Goal: Task Accomplishment & Management: Use online tool/utility

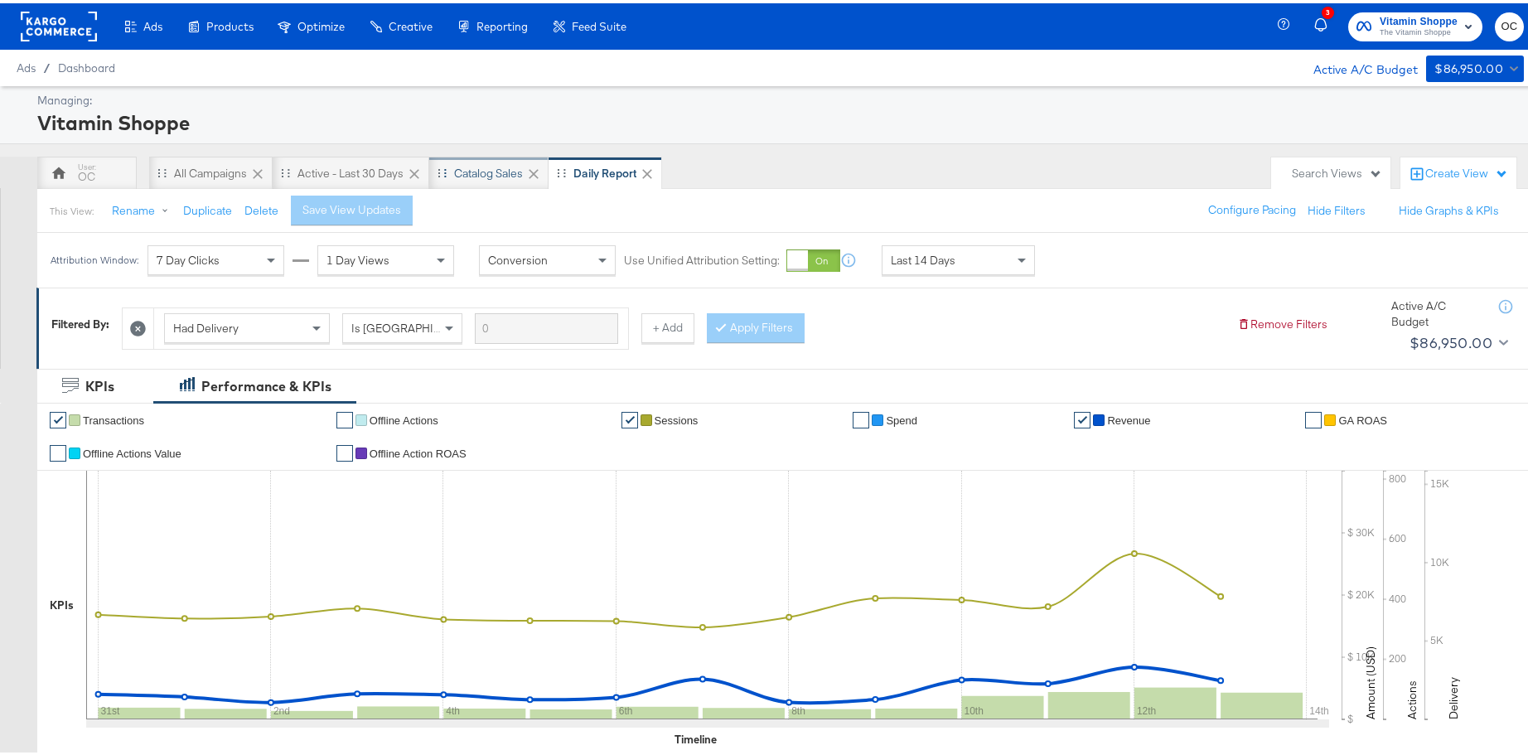
click at [493, 180] on div "Catalog Sales" at bounding box center [488, 169] width 119 height 33
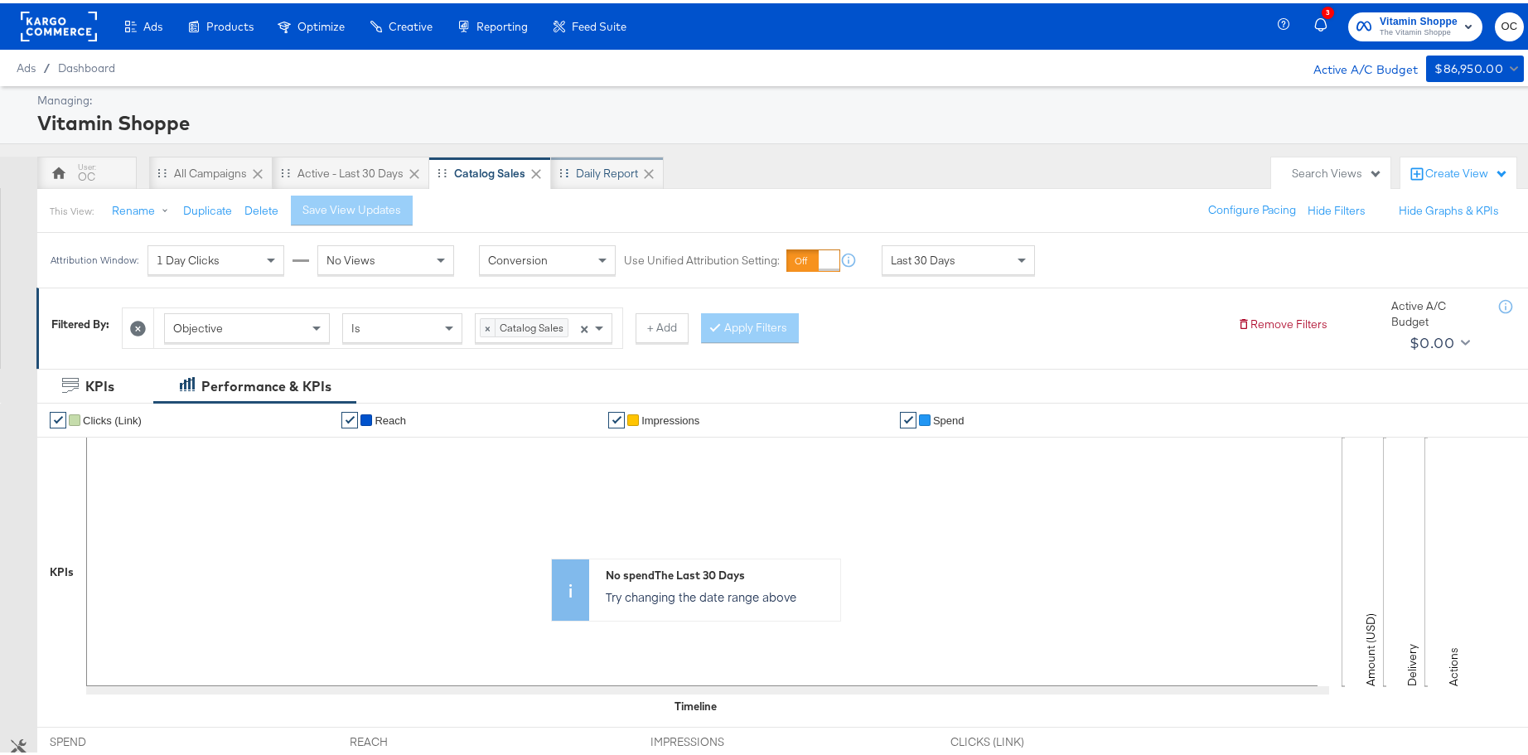
click at [614, 176] on div "Daily Report" at bounding box center [607, 170] width 62 height 16
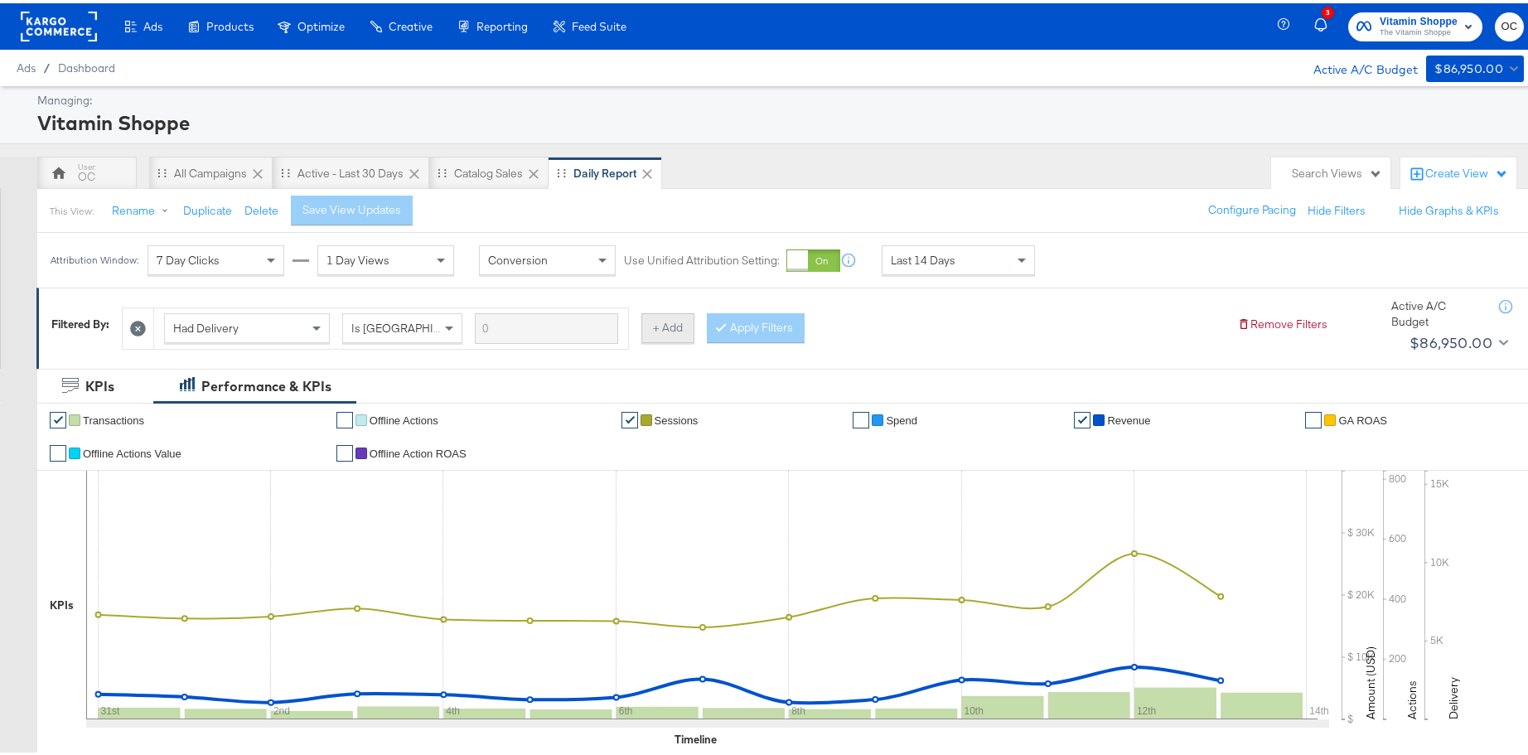
click at [671, 319] on button "+ Add" at bounding box center [667, 325] width 53 height 30
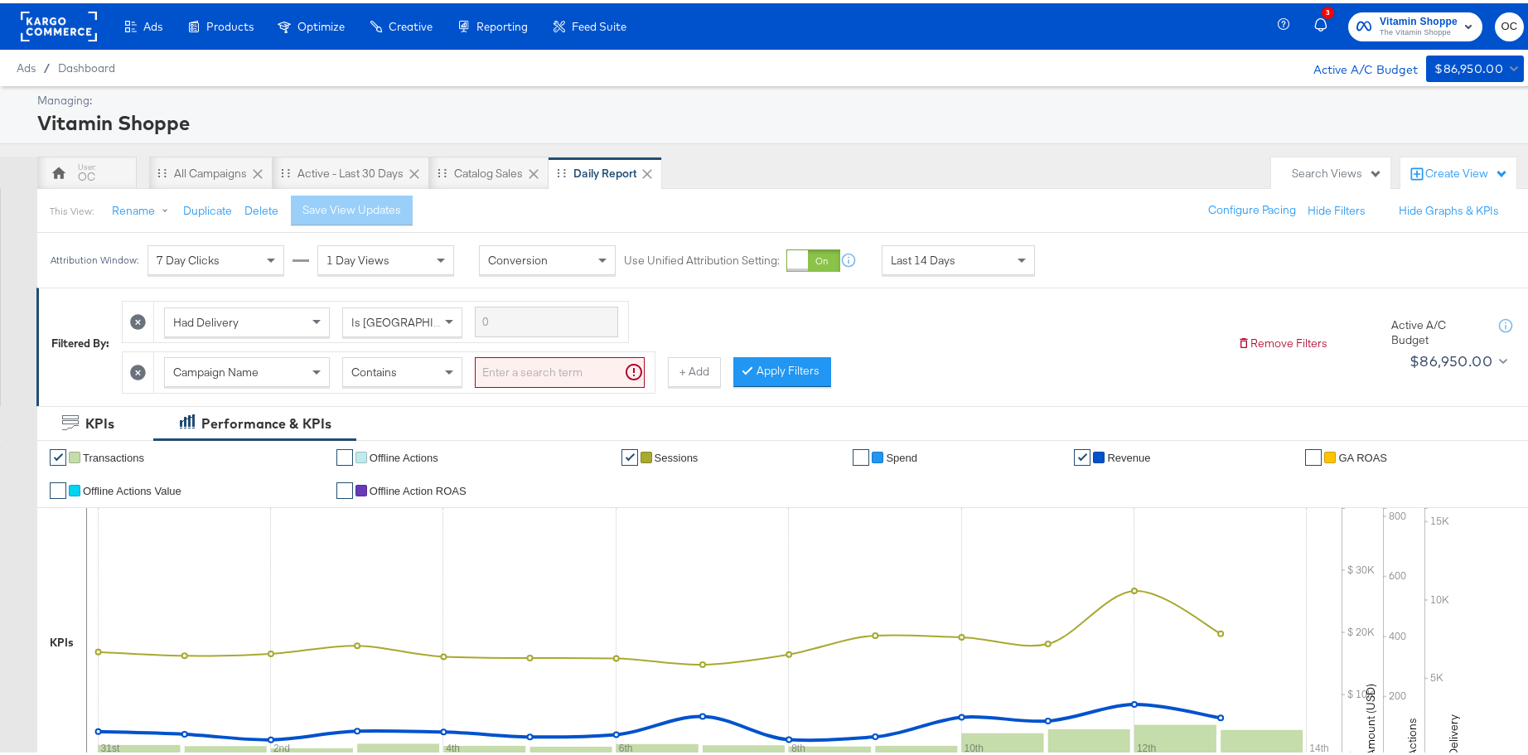
click at [523, 369] on input "search" at bounding box center [560, 369] width 170 height 31
type input "snapchat"
click at [767, 365] on button "Apply Filters" at bounding box center [756, 369] width 98 height 30
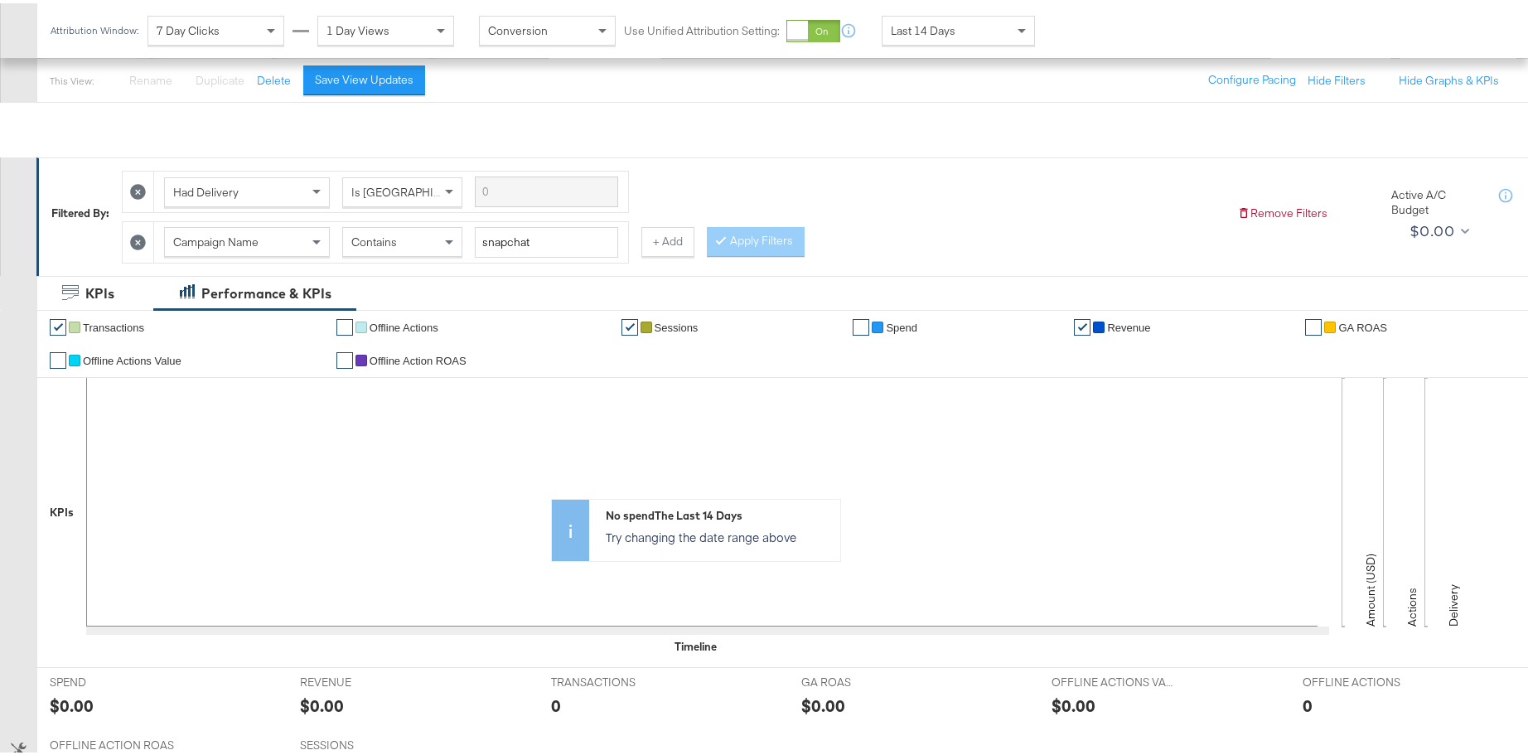
scroll to position [99, 0]
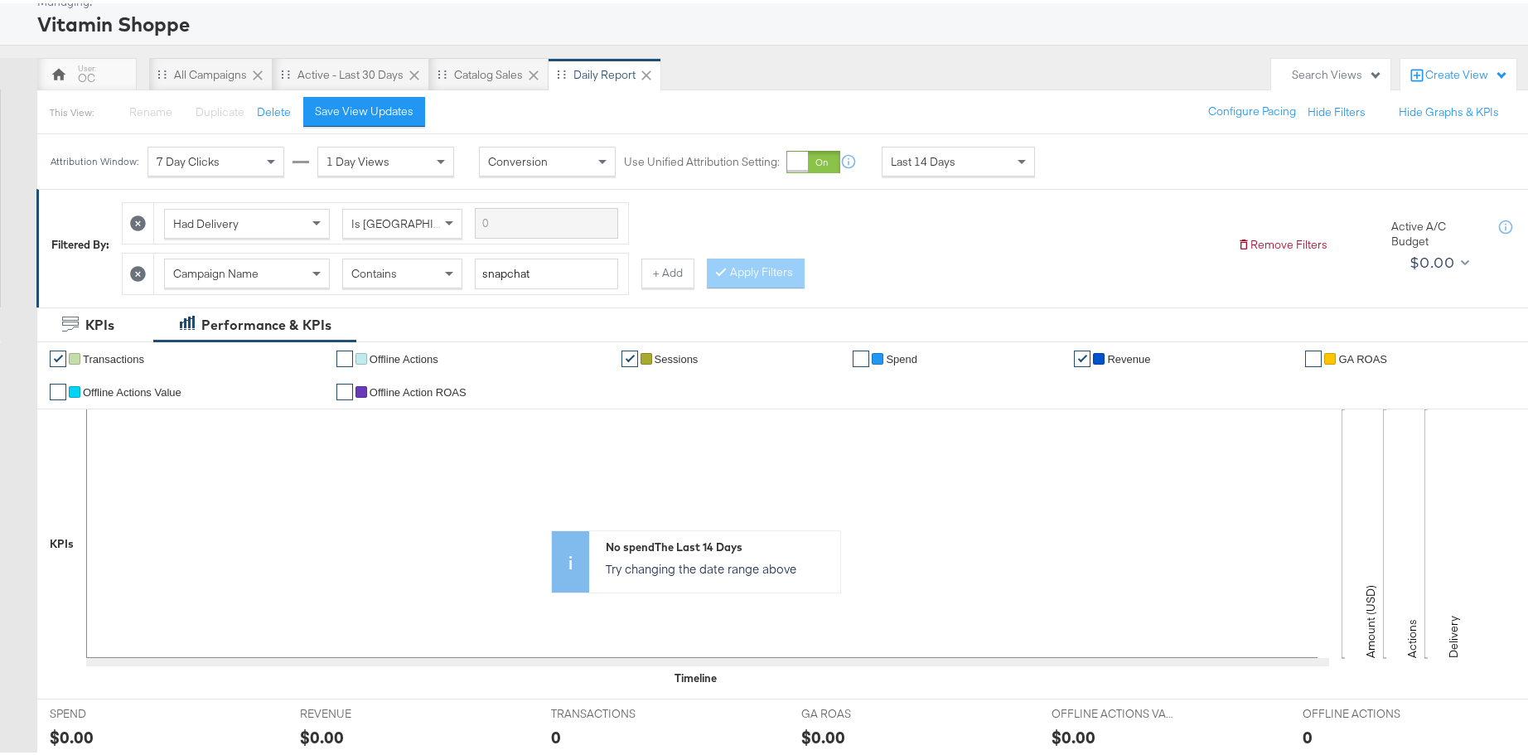
click at [143, 272] on icon at bounding box center [138, 271] width 16 height 16
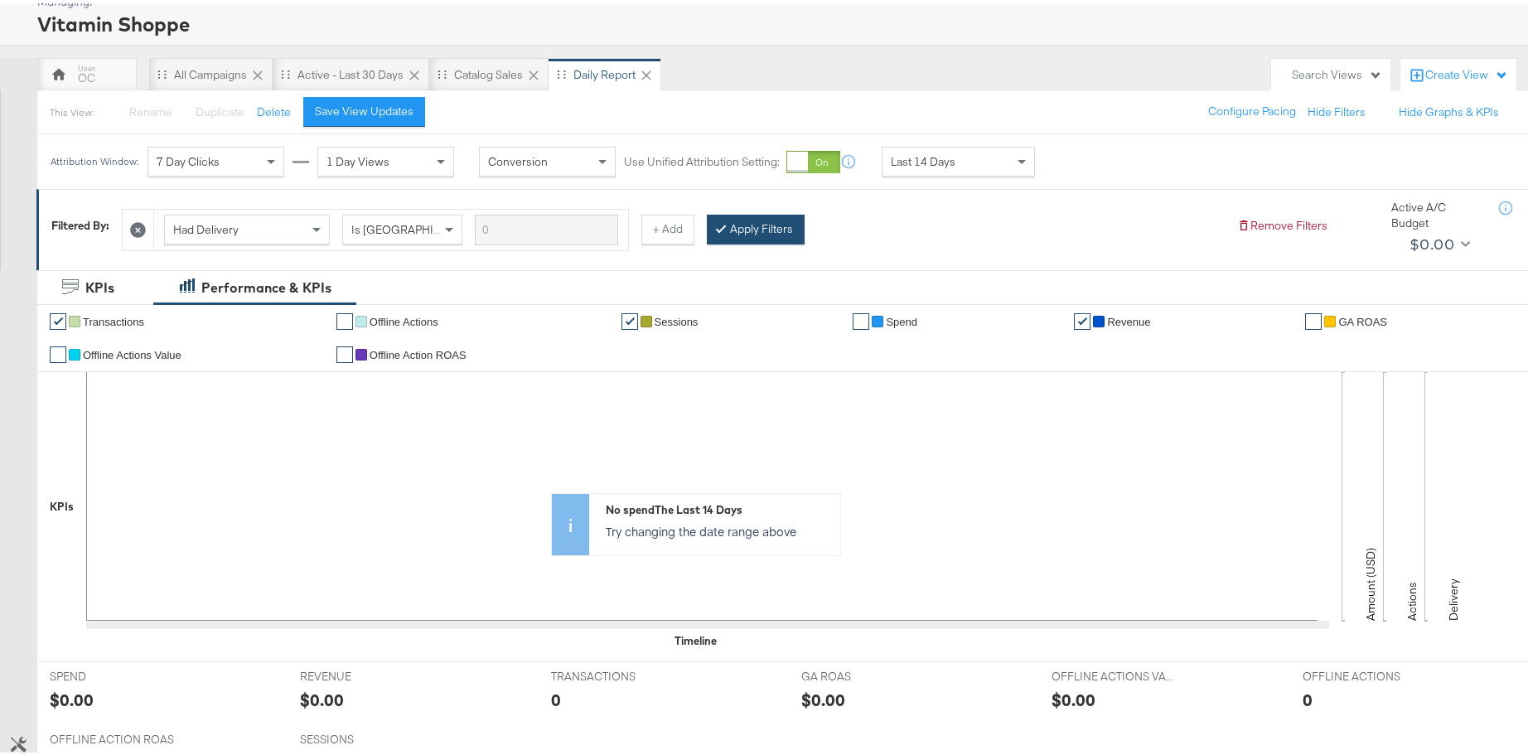
click at [739, 237] on button "Apply Filters" at bounding box center [756, 226] width 98 height 30
